Goal: Book appointment/travel/reservation

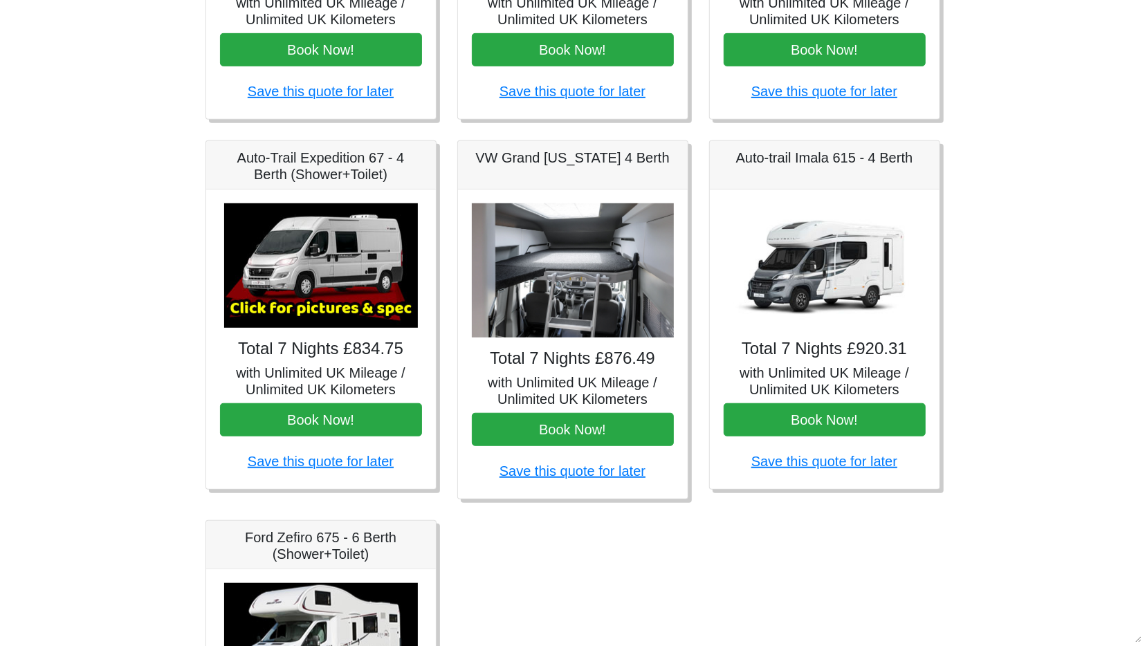
scroll to position [454, 0]
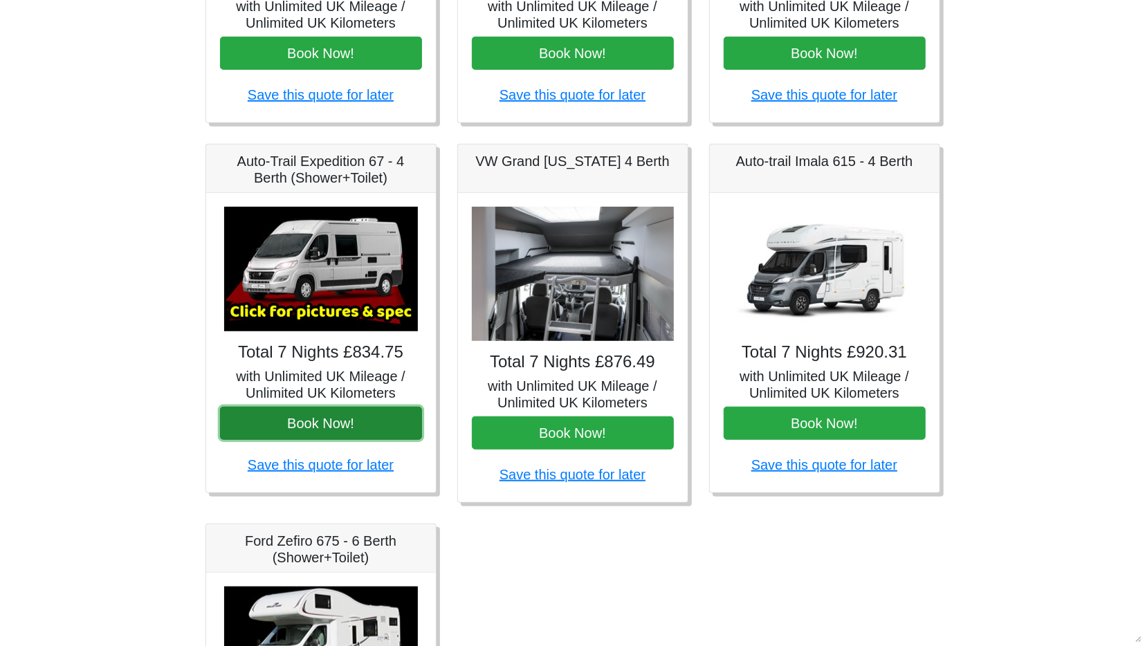
click at [301, 422] on button "Book Now!" at bounding box center [321, 423] width 202 height 33
click at [320, 281] on img at bounding box center [321, 269] width 194 height 124
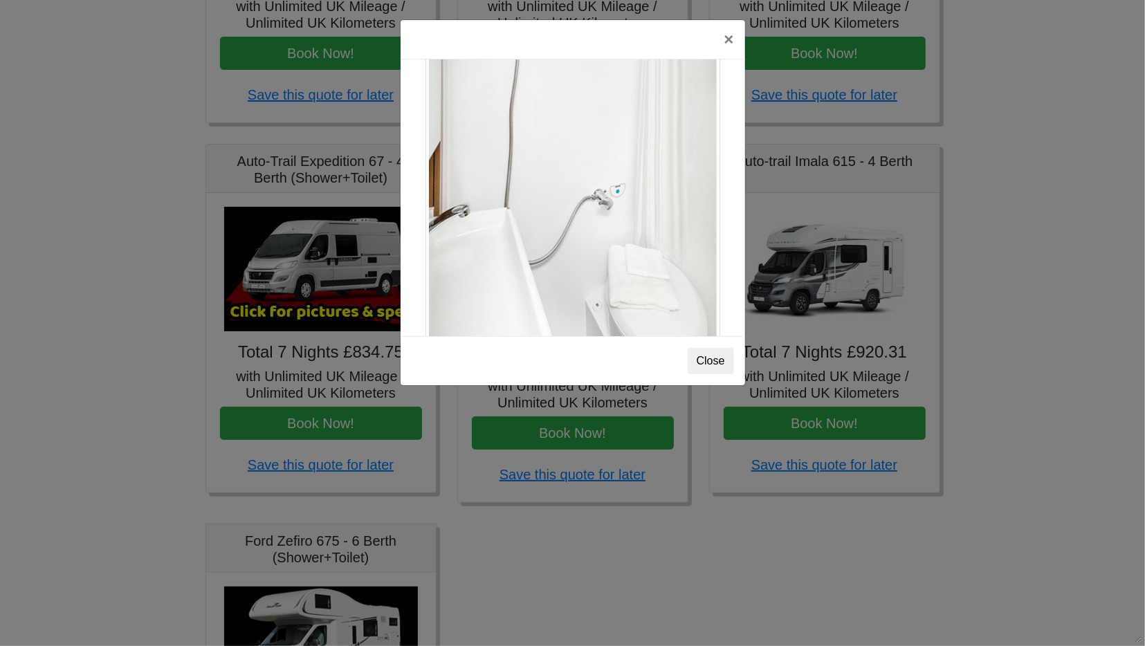
scroll to position [1883, 0]
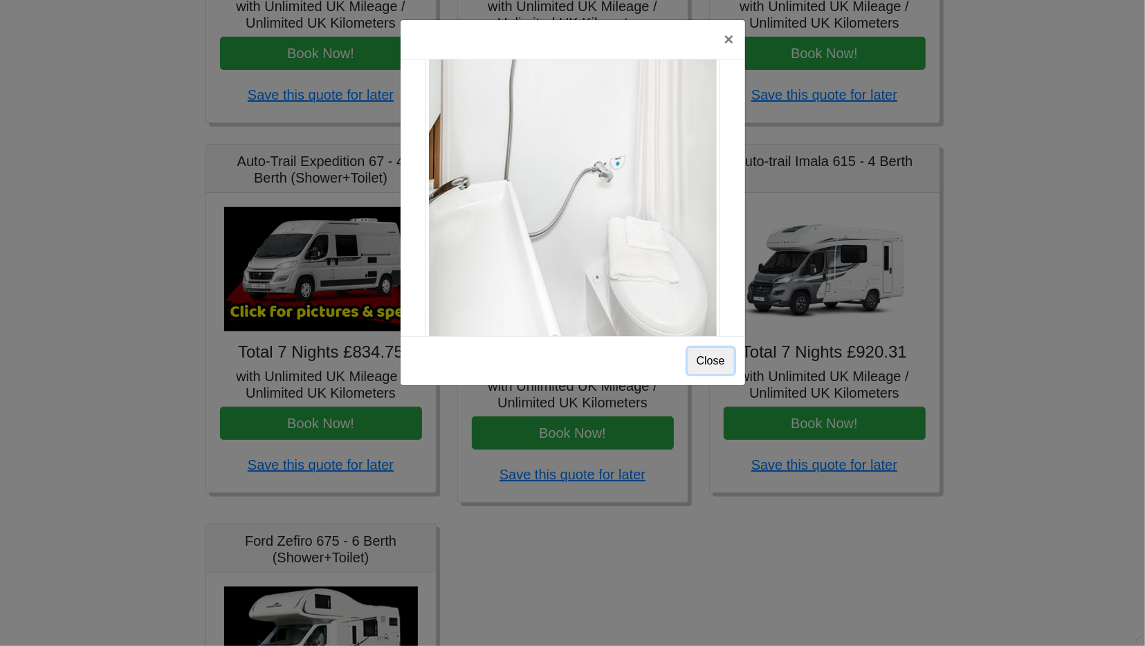
click at [710, 358] on button "Close" at bounding box center [711, 361] width 46 height 26
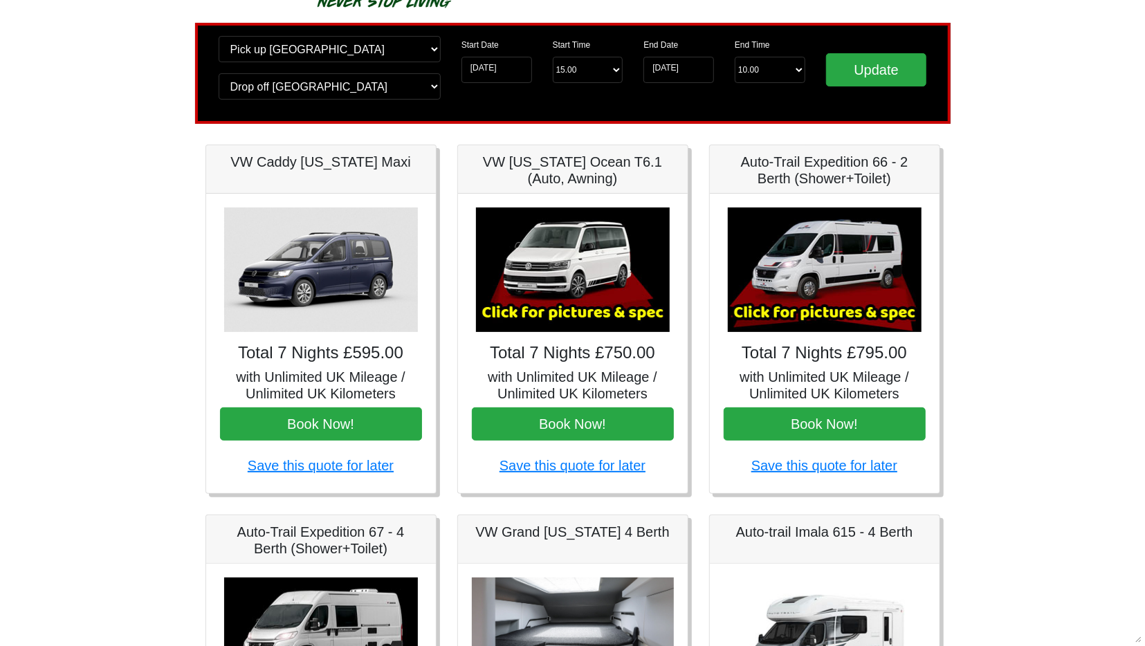
scroll to position [82, 0]
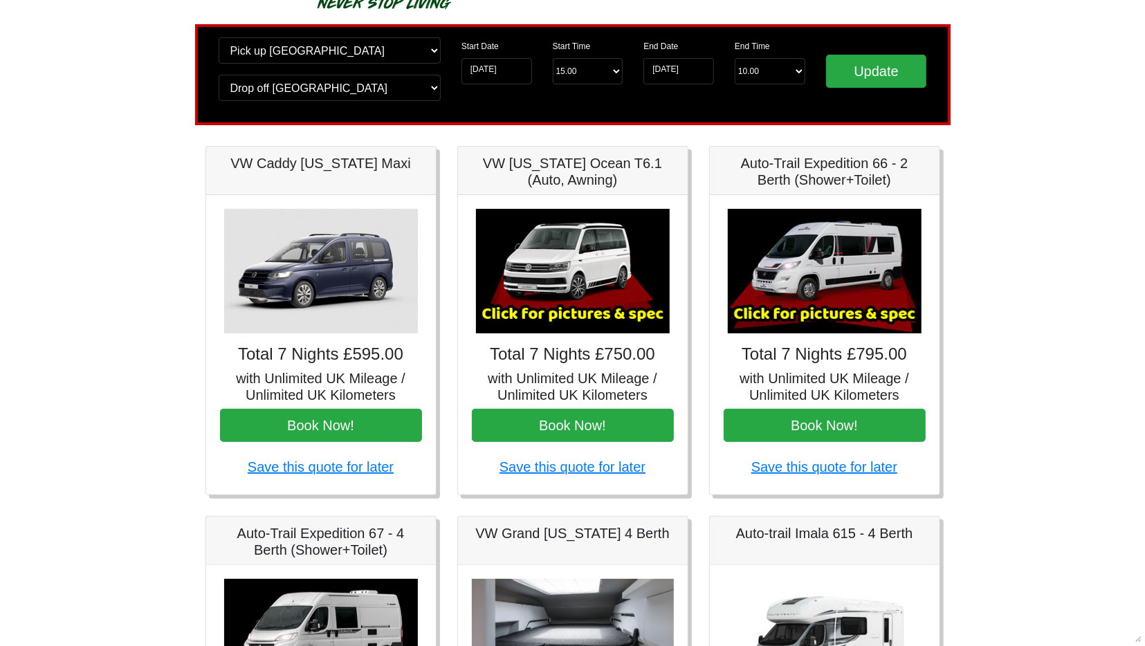
click at [836, 278] on img at bounding box center [825, 271] width 194 height 124
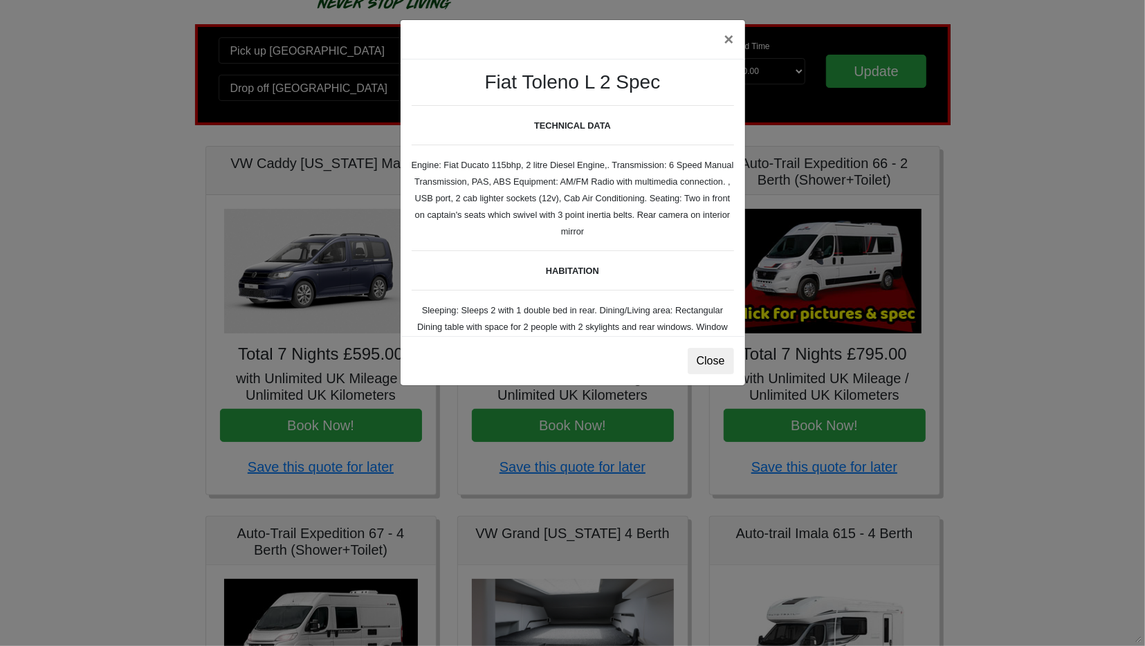
scroll to position [0, 0]
click at [734, 37] on button "×" at bounding box center [728, 39] width 32 height 39
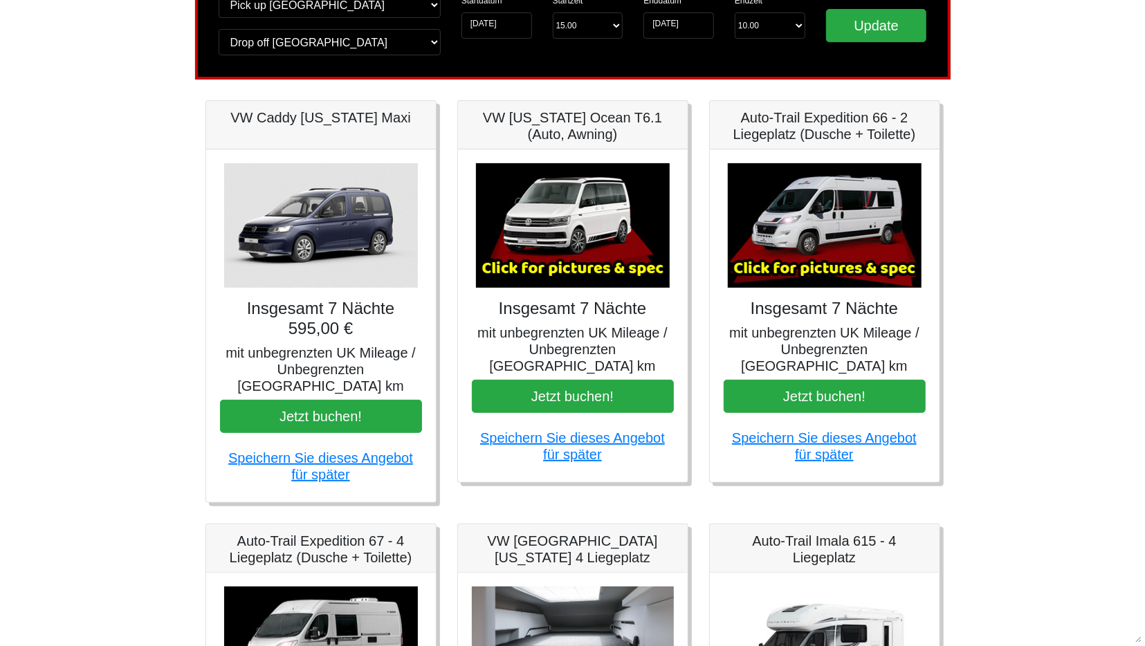
scroll to position [126, 0]
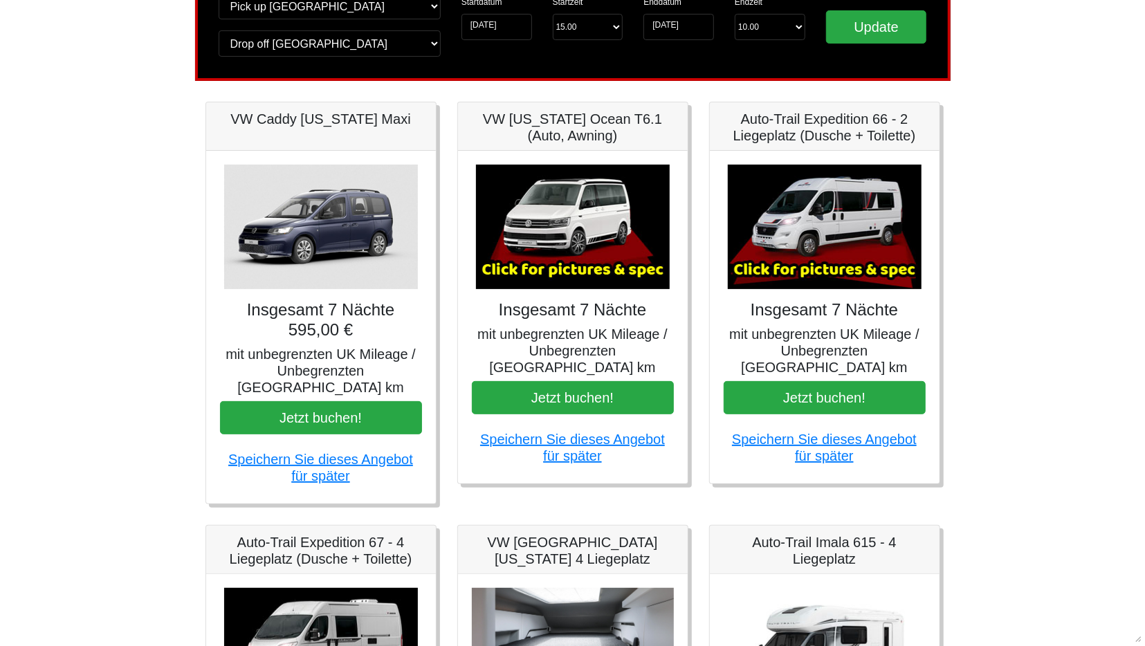
click at [828, 254] on img at bounding box center [825, 227] width 194 height 124
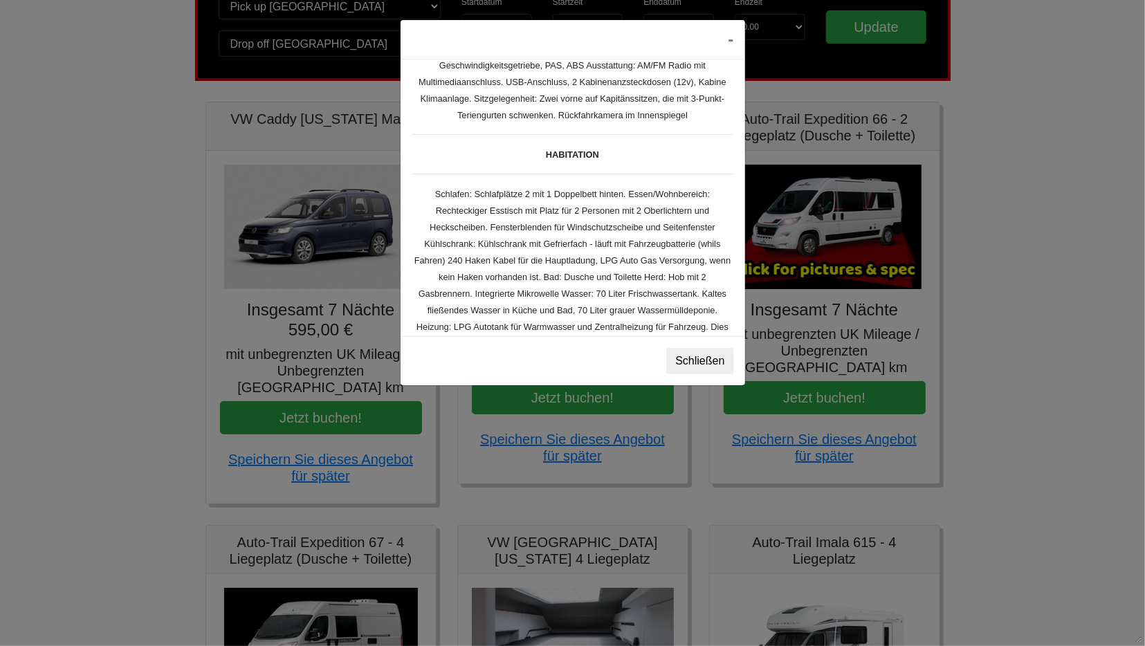
scroll to position [116, 0]
click at [731, 46] on button "-" at bounding box center [731, 39] width 28 height 39
